Goal: Task Accomplishment & Management: Complete application form

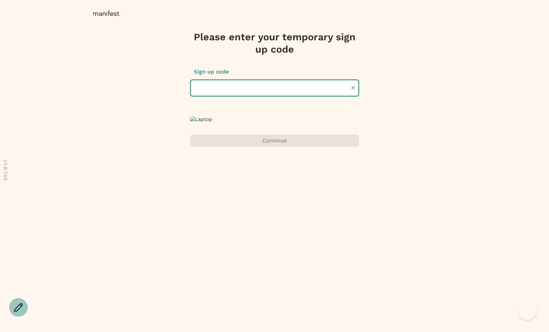
click at [328, 91] on input "text" at bounding box center [274, 87] width 169 height 17
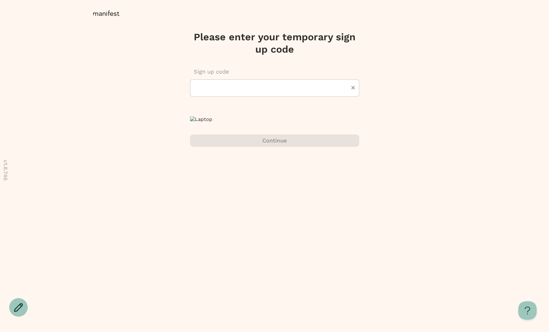
click at [393, 135] on div "v 1.8.746 Please enter your temporary sign up code Sign up code Continue" at bounding box center [274, 85] width 549 height 171
click at [297, 89] on input "text" at bounding box center [274, 87] width 169 height 17
click at [276, 77] on div "Sign up code" at bounding box center [274, 82] width 169 height 29
click at [279, 66] on div "Please enter your temporary sign up code Sign up code Continue" at bounding box center [275, 89] width 182 height 116
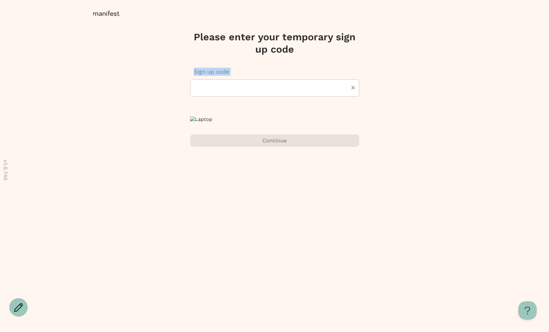
click at [279, 66] on div "Please enter your temporary sign up code Sign up code Continue" at bounding box center [275, 89] width 182 height 116
click at [284, 55] on h3 "Please enter your temporary sign up code" at bounding box center [274, 43] width 169 height 25
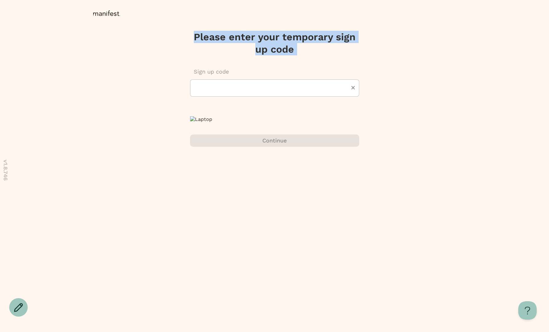
click at [284, 55] on h3 "Please enter your temporary sign up code" at bounding box center [274, 43] width 169 height 25
click at [310, 58] on div "Please enter your temporary sign up code Sign up code Continue" at bounding box center [275, 89] width 182 height 116
drag, startPoint x: 321, startPoint y: 59, endPoint x: 302, endPoint y: 21, distance: 42.7
click at [303, 22] on div "Please enter your temporary sign up code Sign up code Continue" at bounding box center [275, 85] width 185 height 171
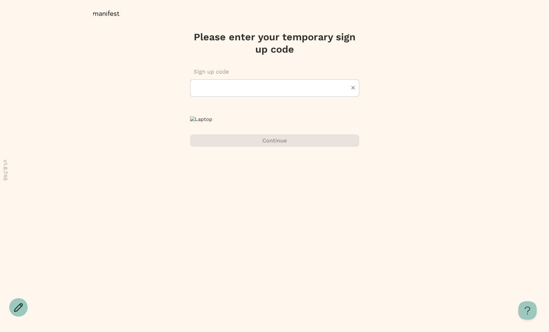
click at [302, 21] on div at bounding box center [275, 12] width 388 height 25
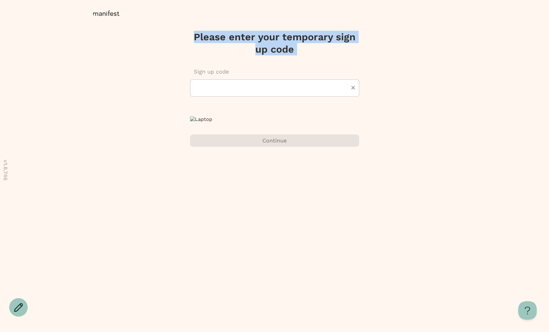
drag, startPoint x: 288, startPoint y: 21, endPoint x: 337, endPoint y: 60, distance: 62.3
click at [337, 60] on div "Please enter your temporary sign up code Sign up code Continue" at bounding box center [275, 85] width 185 height 171
click at [337, 60] on div "Please enter your temporary sign up code Sign up code Continue" at bounding box center [275, 89] width 182 height 116
drag, startPoint x: 326, startPoint y: 62, endPoint x: 312, endPoint y: 23, distance: 41.3
click at [312, 24] on div "Please enter your temporary sign up code Sign up code Continue" at bounding box center [275, 85] width 185 height 171
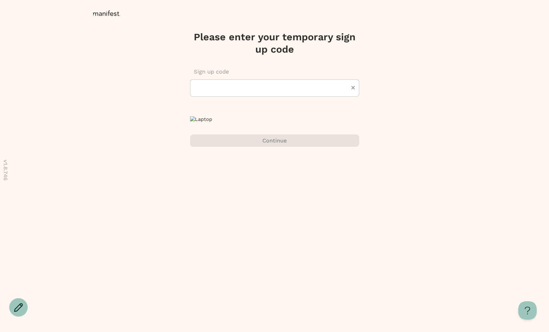
click at [311, 22] on div at bounding box center [275, 12] width 388 height 25
click at [352, 87] on icon at bounding box center [352, 87] width 3 height 3
click at [353, 88] on icon at bounding box center [352, 87] width 3 height 3
click at [285, 147] on div "Continue" at bounding box center [274, 141] width 169 height 12
click at [284, 147] on div "Continue" at bounding box center [274, 141] width 169 height 12
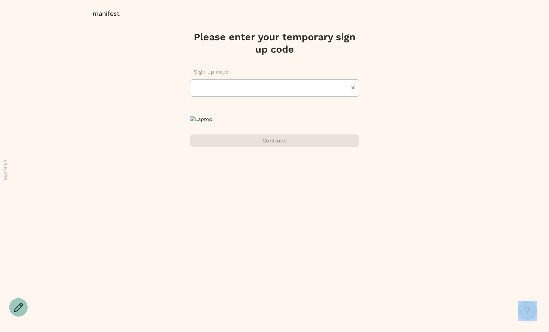
click at [284, 147] on div "Continue" at bounding box center [274, 141] width 169 height 12
